Goal: Transaction & Acquisition: Purchase product/service

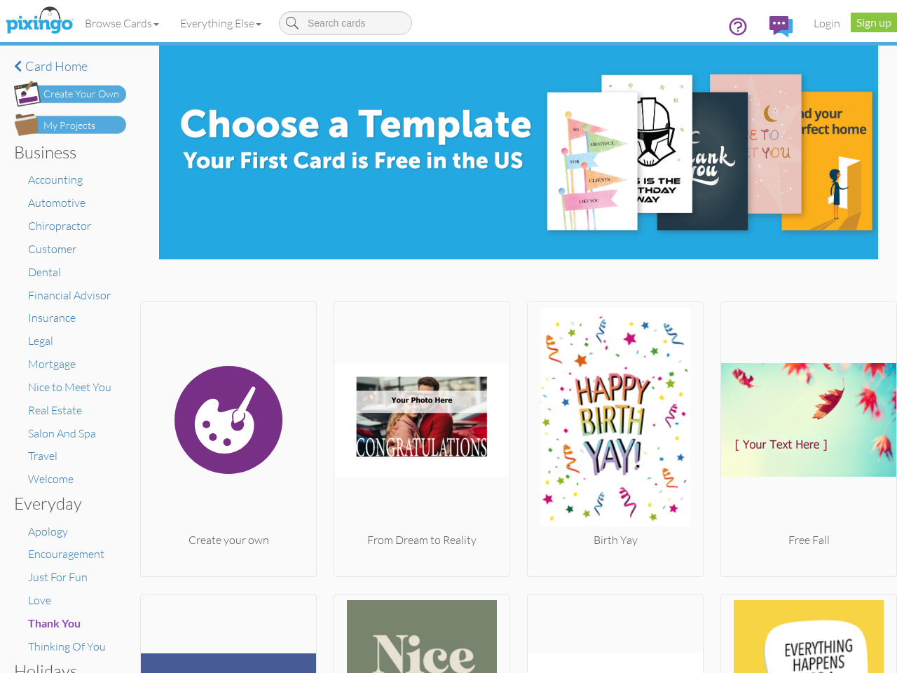
click at [448, 336] on img at bounding box center [421, 420] width 175 height 224
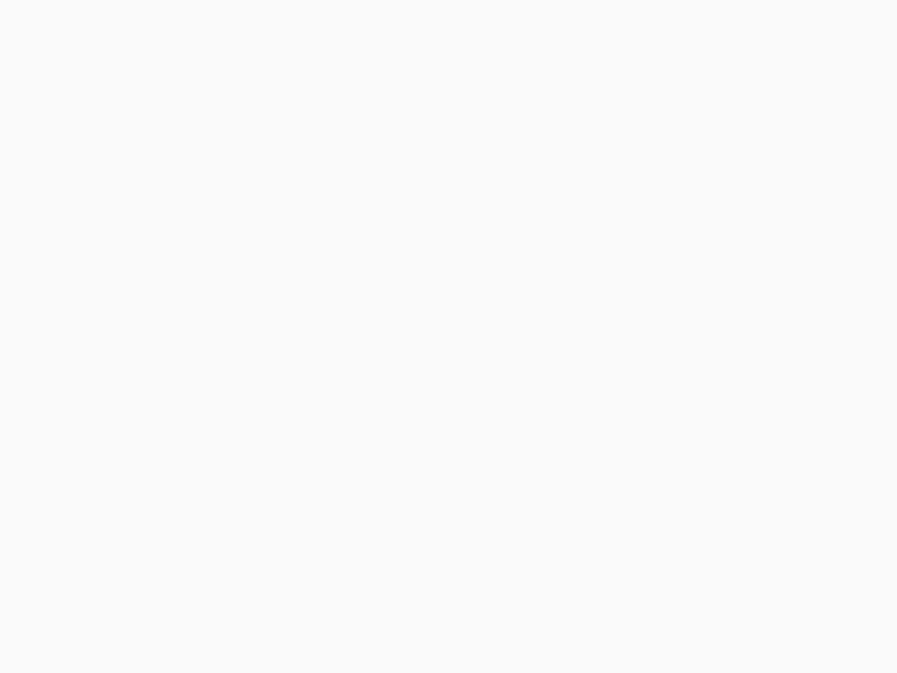
click at [123, 23] on body at bounding box center [448, 336] width 897 height 673
click at [223, 23] on body at bounding box center [448, 336] width 897 height 673
click at [227, 435] on body at bounding box center [448, 336] width 897 height 673
click at [418, 435] on body at bounding box center [448, 336] width 897 height 673
click at [608, 435] on body at bounding box center [448, 336] width 897 height 673
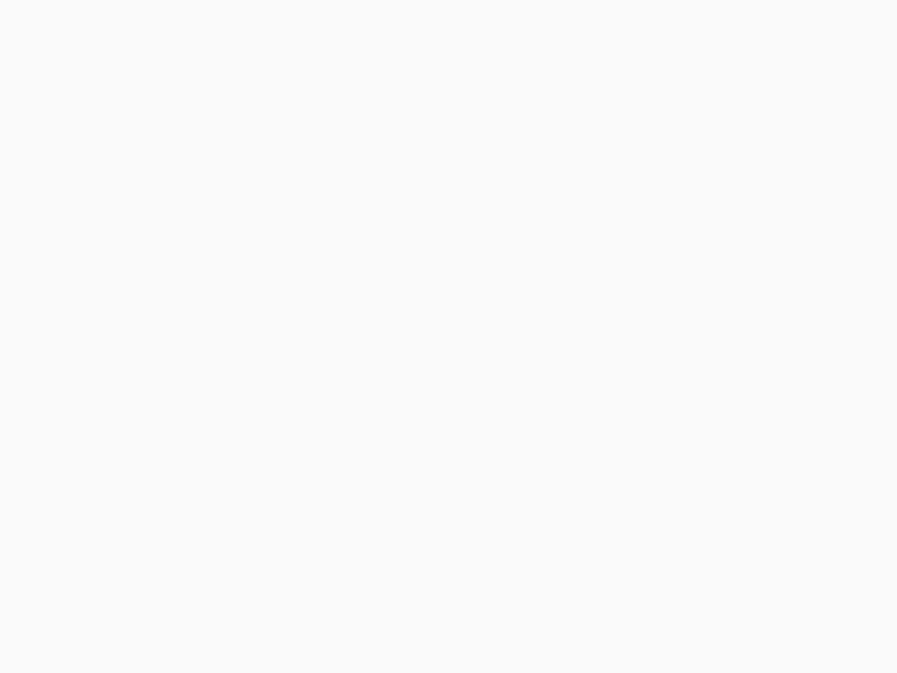
click at [798, 435] on body at bounding box center [448, 336] width 897 height 673
click at [227, 631] on body at bounding box center [448, 336] width 897 height 673
click at [418, 631] on body at bounding box center [448, 336] width 897 height 673
click at [608, 631] on body at bounding box center [448, 336] width 897 height 673
